Goal: Register for event/course

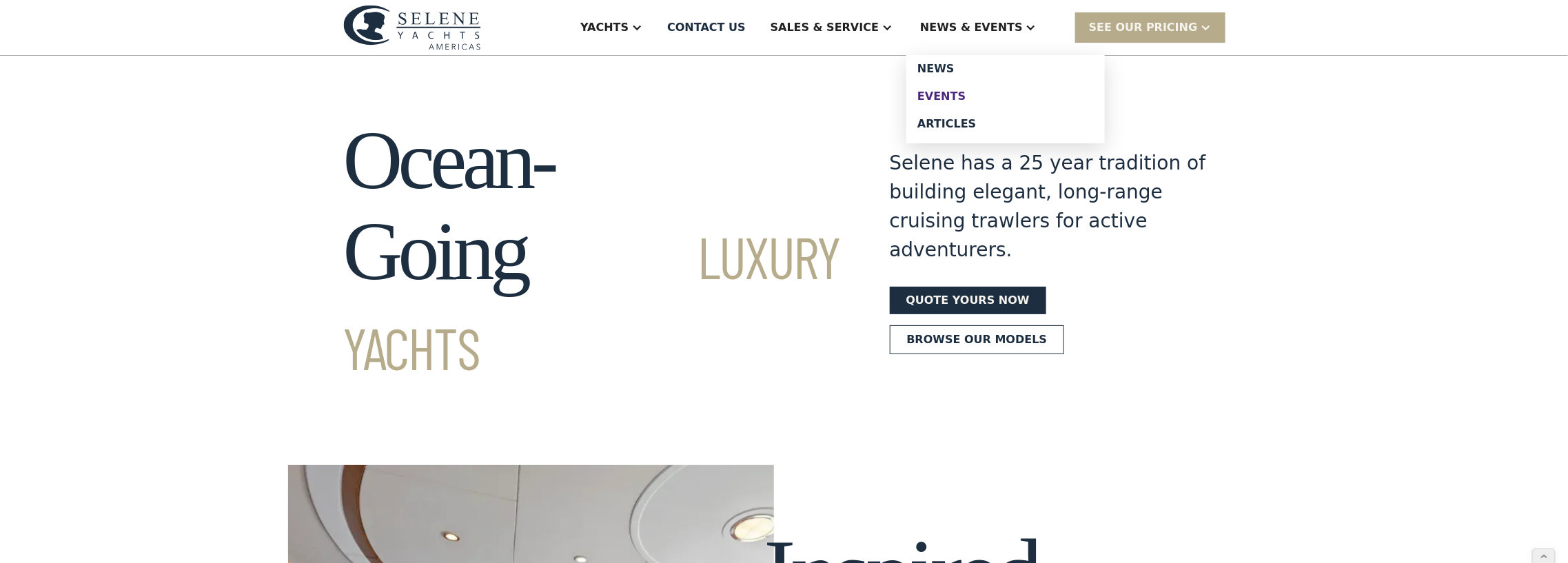
click at [956, 94] on div "Events" at bounding box center [1005, 96] width 177 height 11
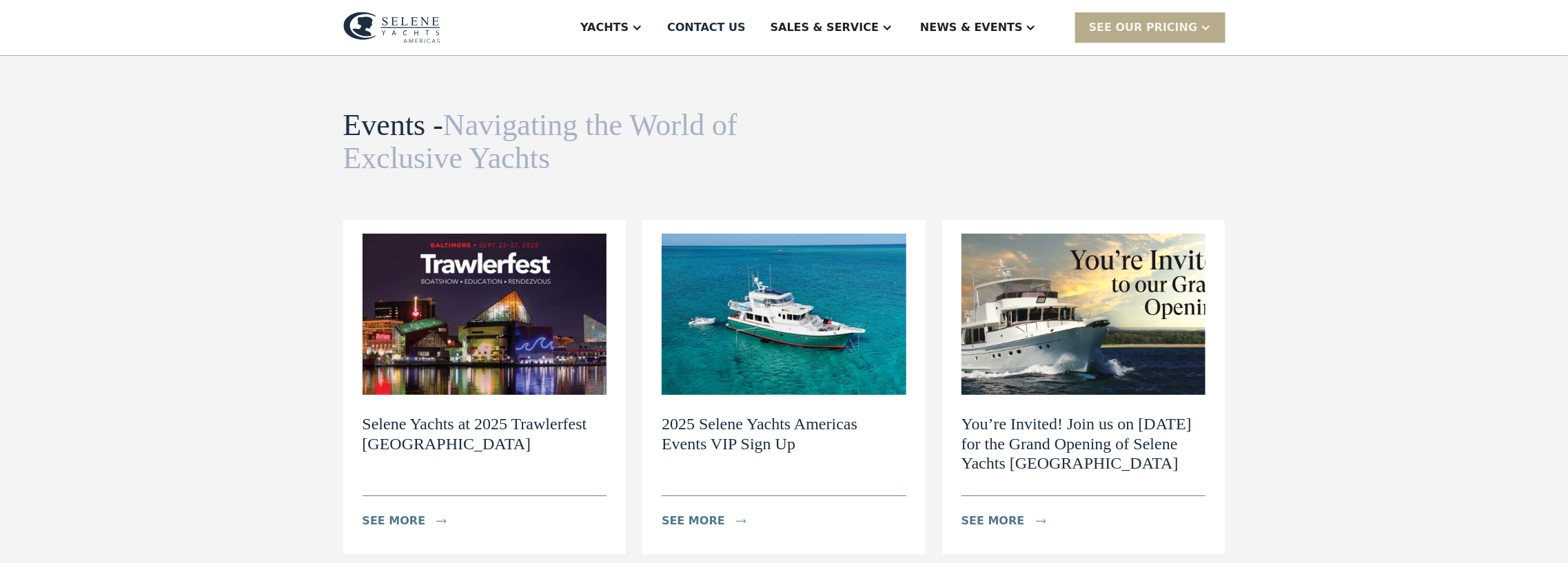
scroll to position [59, 0]
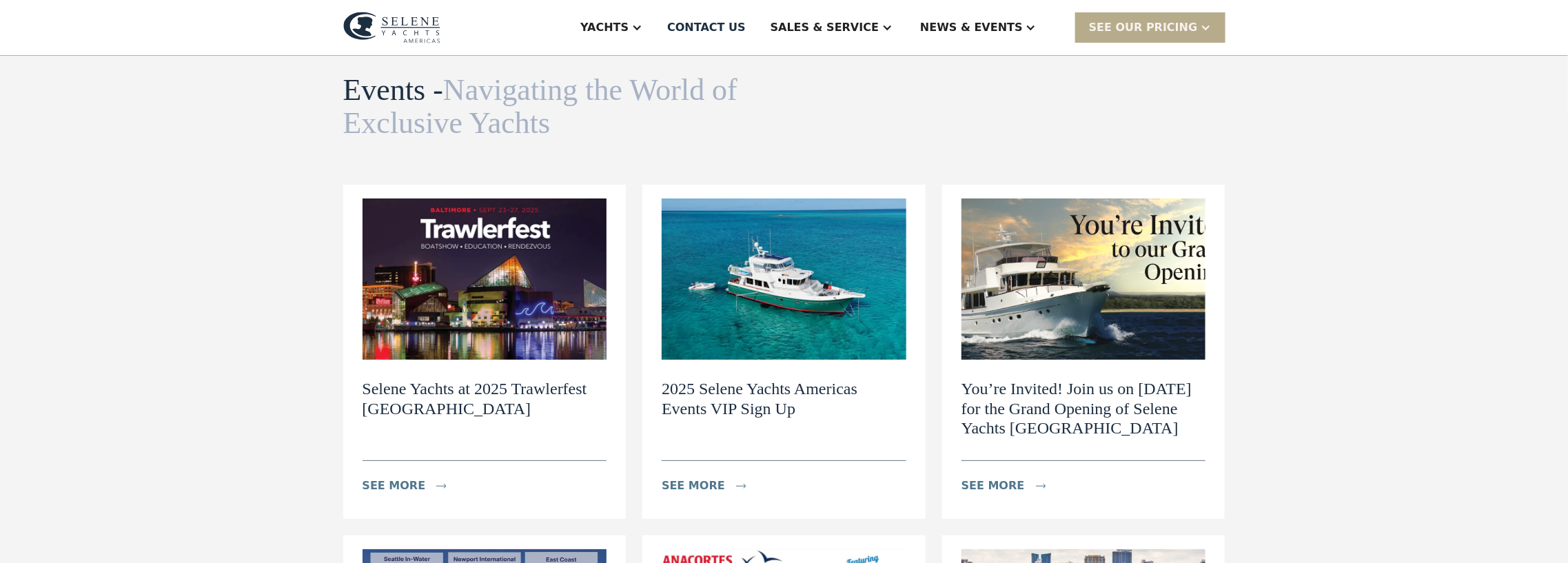
click at [387, 387] on h2 "Selene Yachts at 2025 Trawlerfest [GEOGRAPHIC_DATA]" at bounding box center [485, 399] width 244 height 40
click at [1036, 402] on h2 "You’re Invited! Join us on [DATE] for the Grand Opening of Selene Yachts [GEOGR…" at bounding box center [1084, 408] width 244 height 59
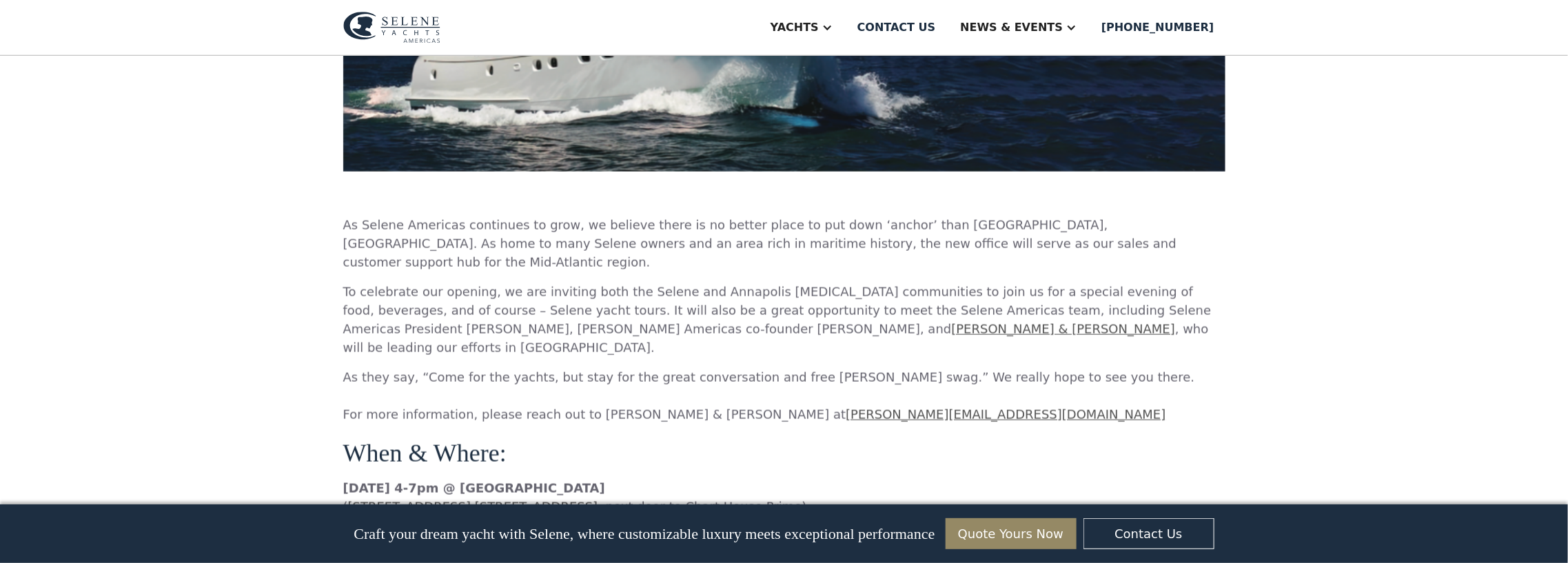
scroll to position [973, 0]
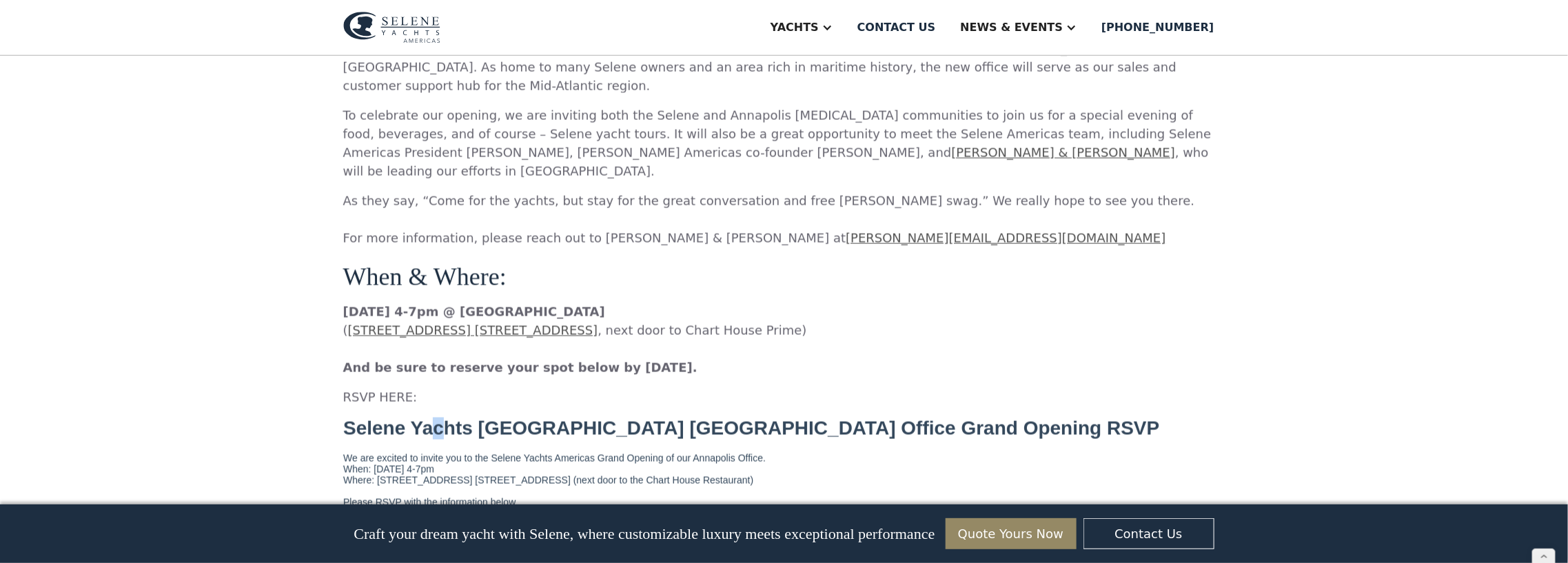
click at [436, 420] on h1 "Selene Yachts [GEOGRAPHIC_DATA] [GEOGRAPHIC_DATA] Office Grand Opening RSVP" at bounding box center [784, 427] width 882 height 22
click at [413, 387] on p "RSVP HERE:" at bounding box center [784, 396] width 882 height 18
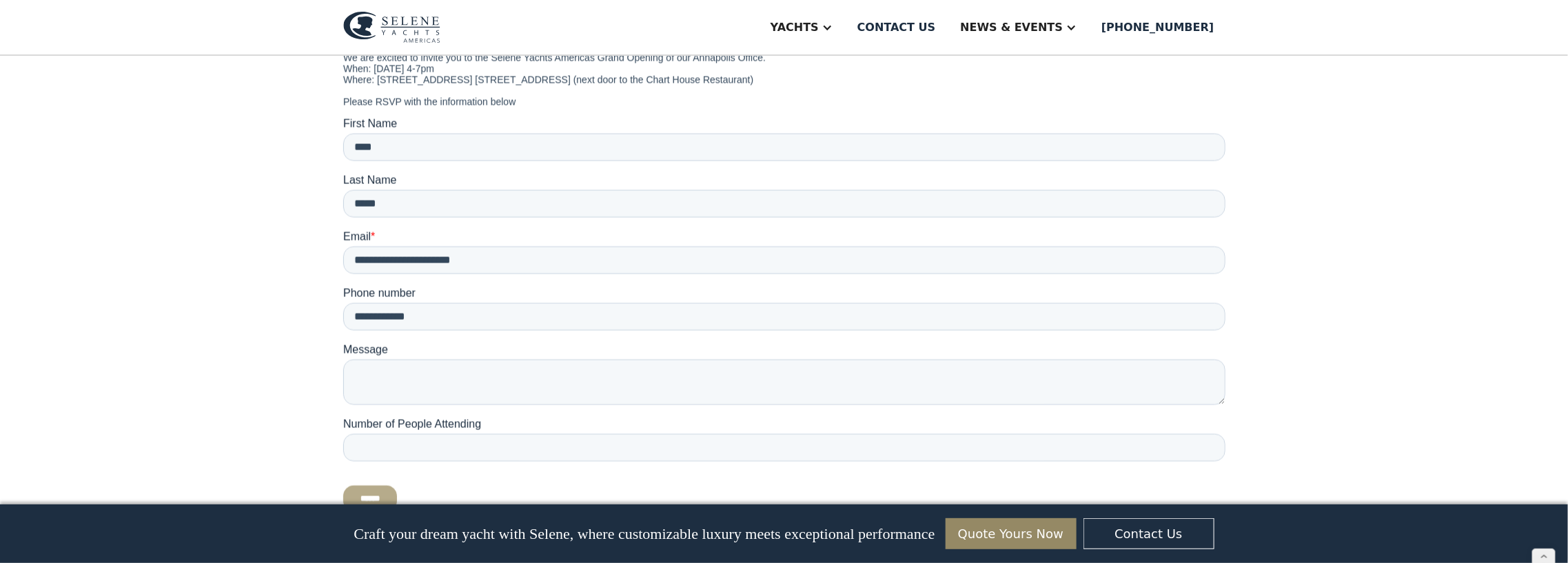
scroll to position [1374, 0]
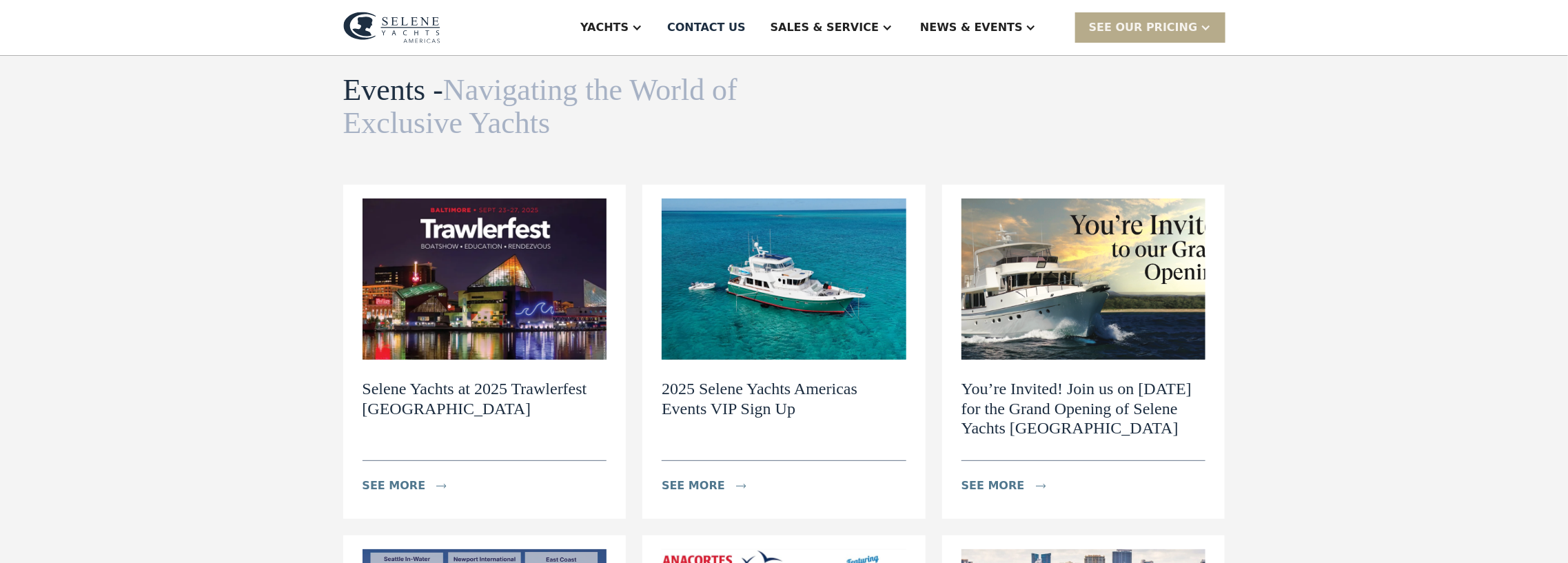
click at [691, 392] on h2 "2025 Selene Yachts Americas Events VIP Sign Up" at bounding box center [784, 399] width 244 height 40
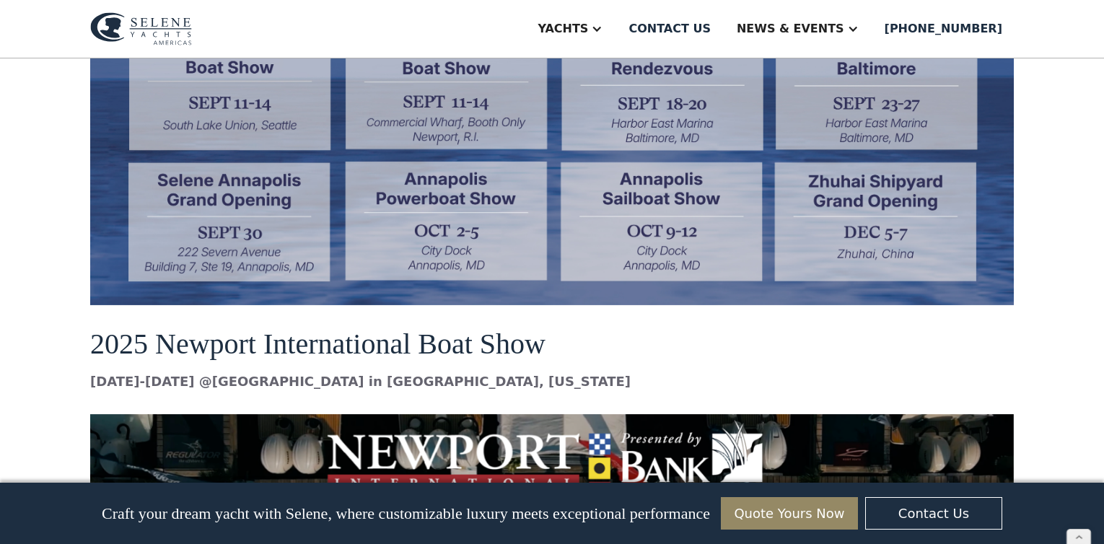
scroll to position [1407, 0]
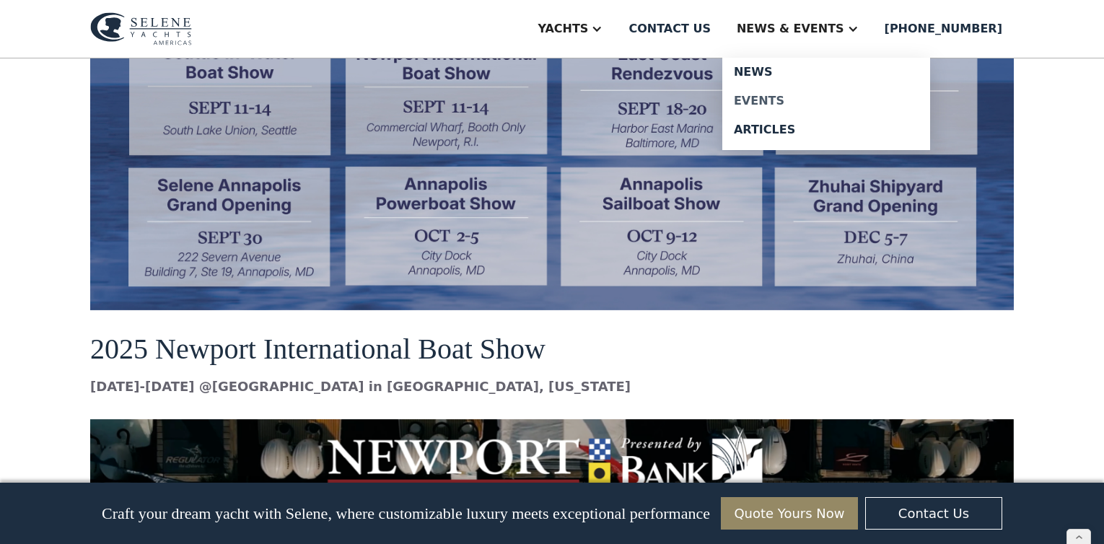
click at [792, 95] on div "Events" at bounding box center [826, 101] width 185 height 12
